Goal: Task Accomplishment & Management: Manage account settings

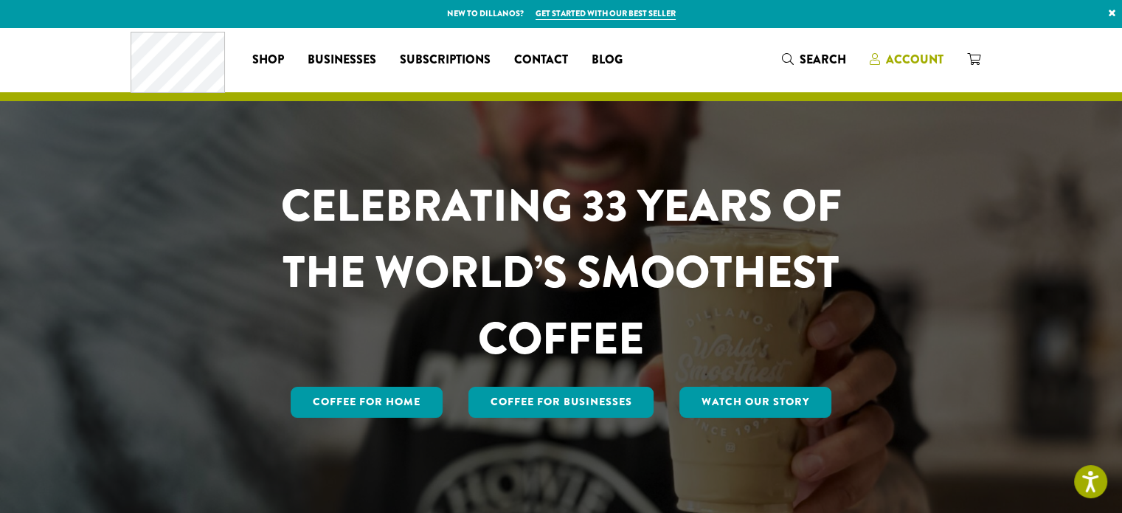
click at [929, 55] on span "Account" at bounding box center [915, 59] width 58 height 17
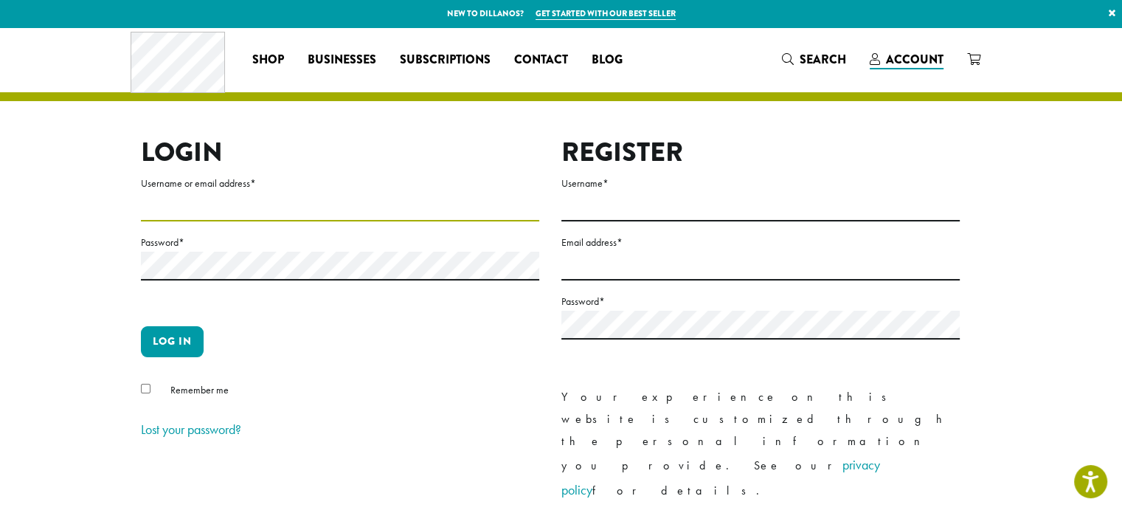
click at [313, 209] on input "Username or email address *" at bounding box center [340, 206] width 398 height 29
type input "**********"
